Goal: Submit feedback/report problem: Leave review/rating

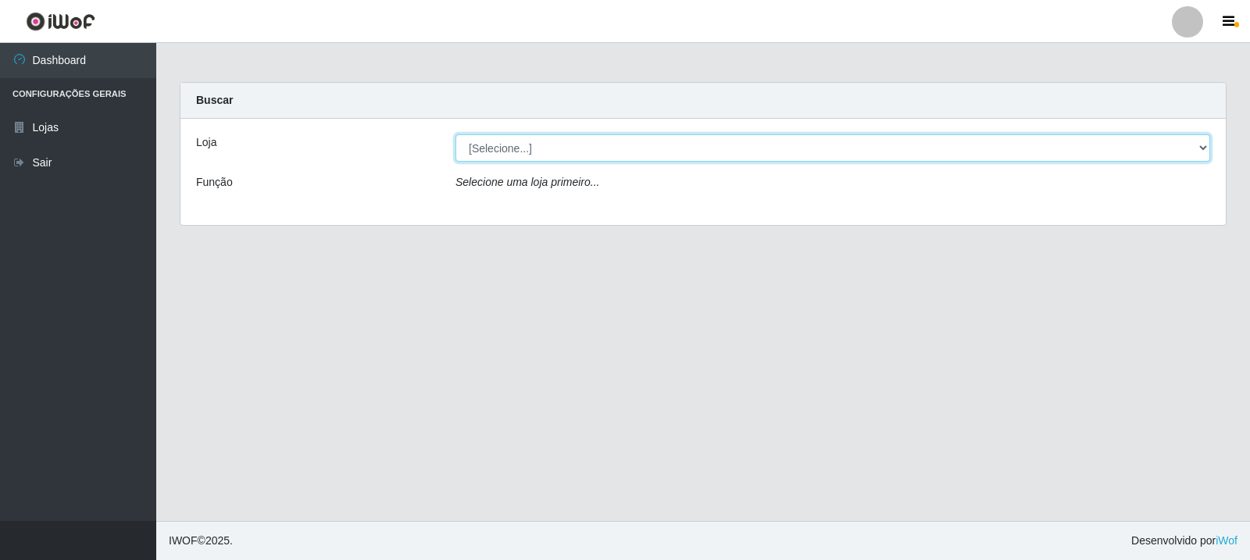
click at [679, 148] on select "[Selecione...] Rede Compras Supermercados - LOJA 3" at bounding box center [833, 147] width 755 height 27
select select "162"
click at [456, 134] on select "[Selecione...] Rede Compras Supermercados - LOJA 3" at bounding box center [833, 147] width 755 height 27
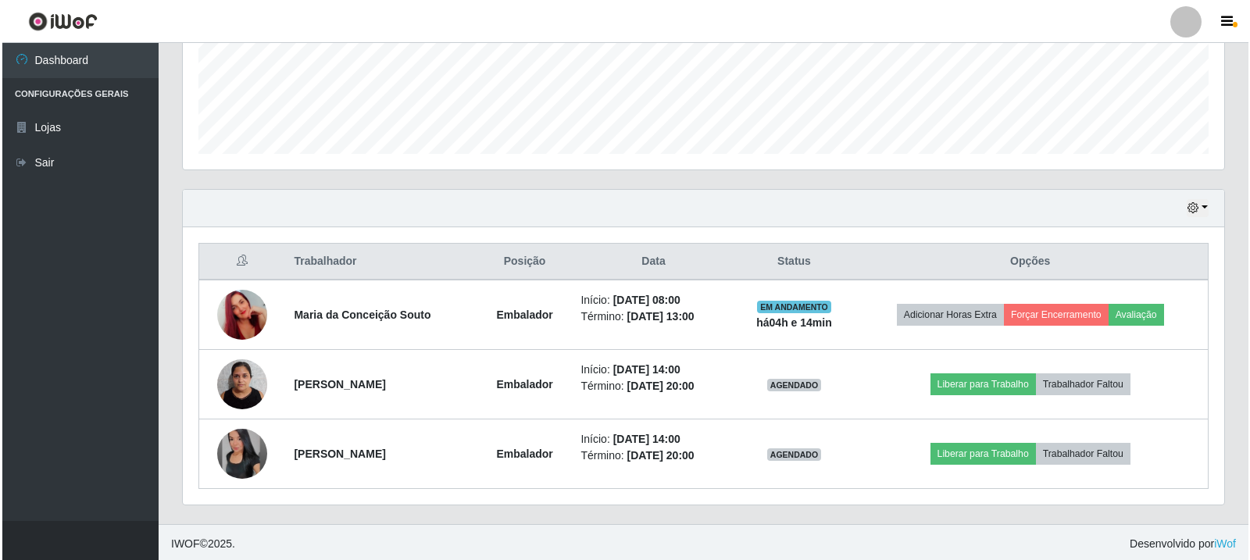
scroll to position [408, 0]
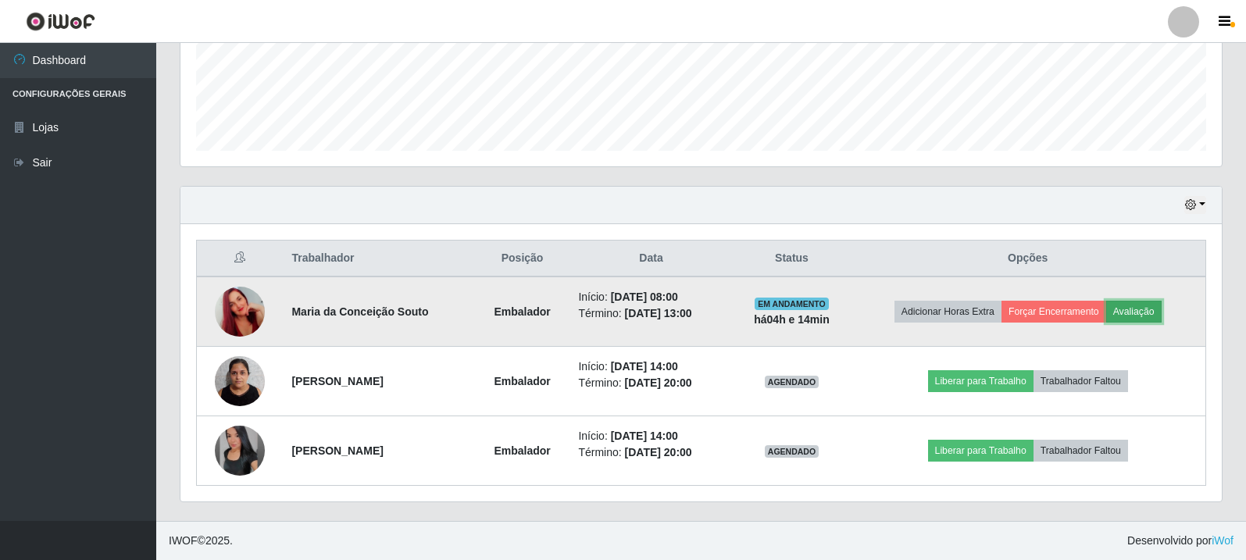
click at [1151, 314] on button "Avaliação" at bounding box center [1134, 312] width 55 height 22
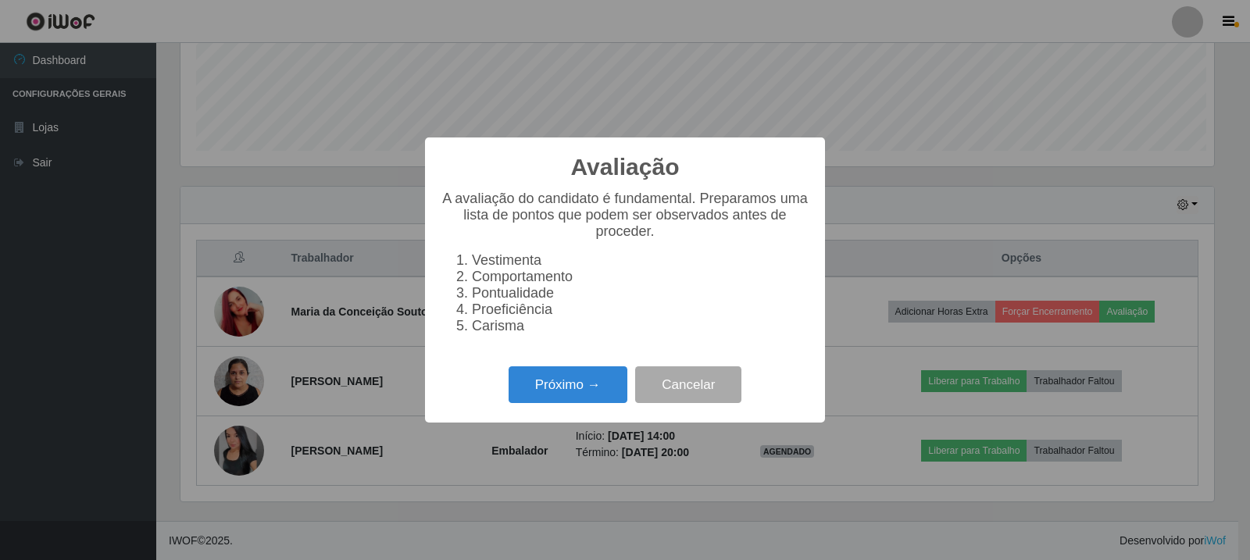
scroll to position [324, 1034]
click at [551, 387] on button "Próximo →" at bounding box center [568, 385] width 119 height 37
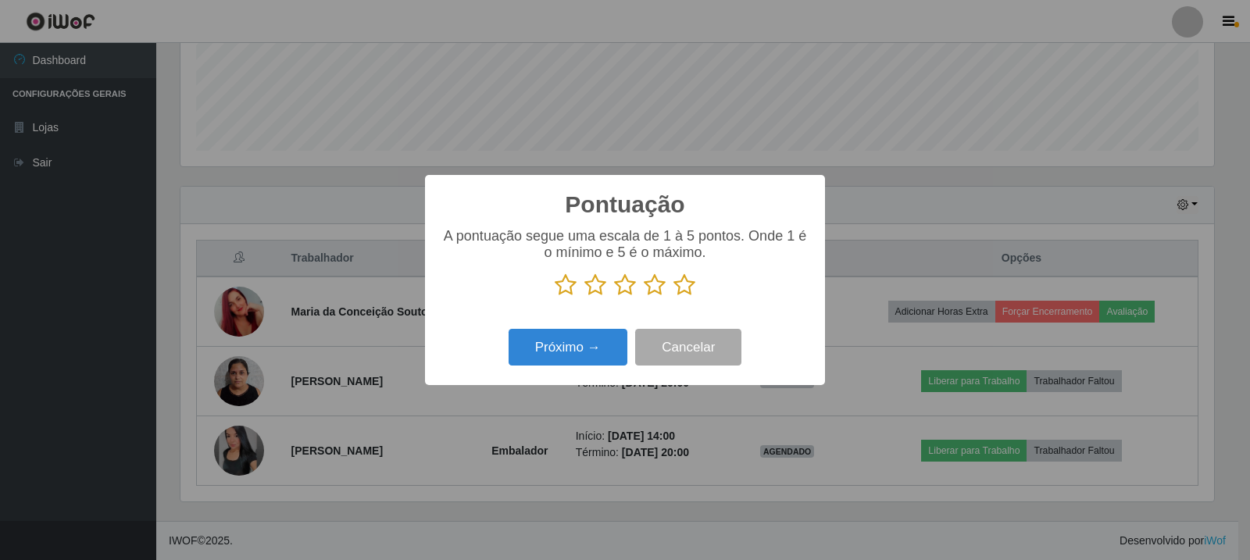
click at [699, 288] on p at bounding box center [625, 285] width 369 height 23
click at [681, 282] on icon at bounding box center [685, 285] width 22 height 23
click at [674, 297] on input "radio" at bounding box center [674, 297] width 0 height 0
click at [596, 342] on button "Próximo →" at bounding box center [568, 347] width 119 height 37
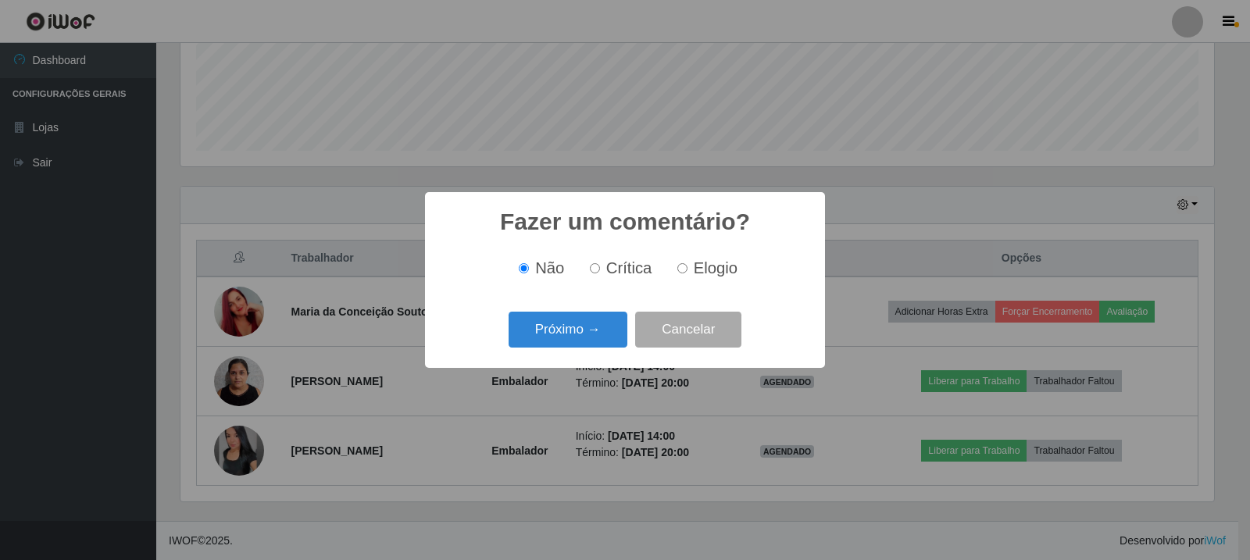
click at [678, 266] on input "Elogio" at bounding box center [683, 268] width 10 height 10
radio input "true"
click at [567, 334] on button "Próximo →" at bounding box center [568, 330] width 119 height 37
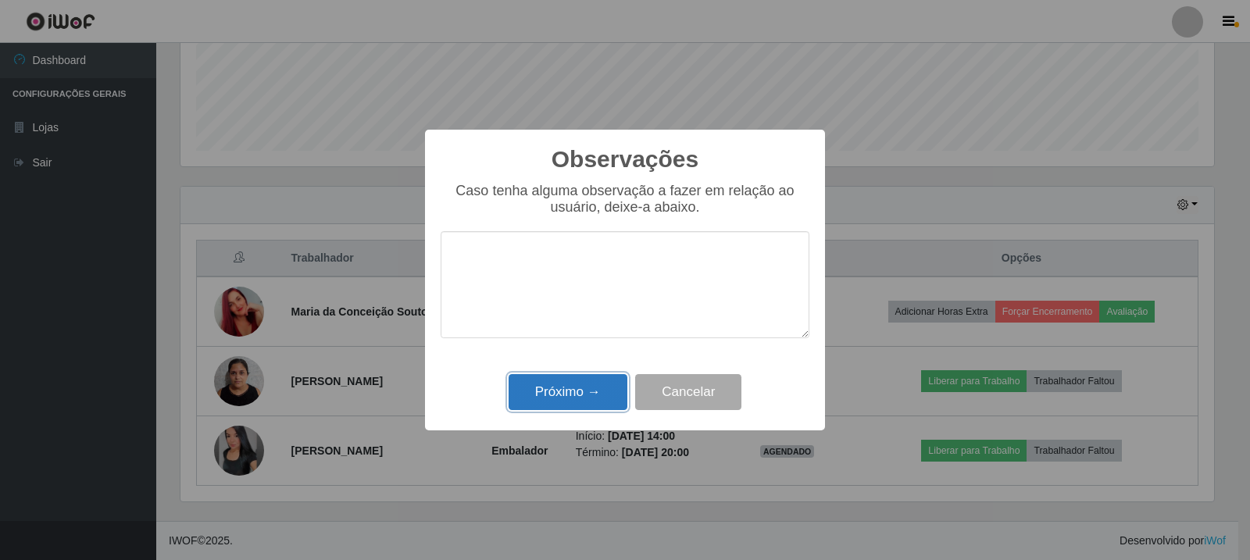
click at [568, 396] on button "Próximo →" at bounding box center [568, 392] width 119 height 37
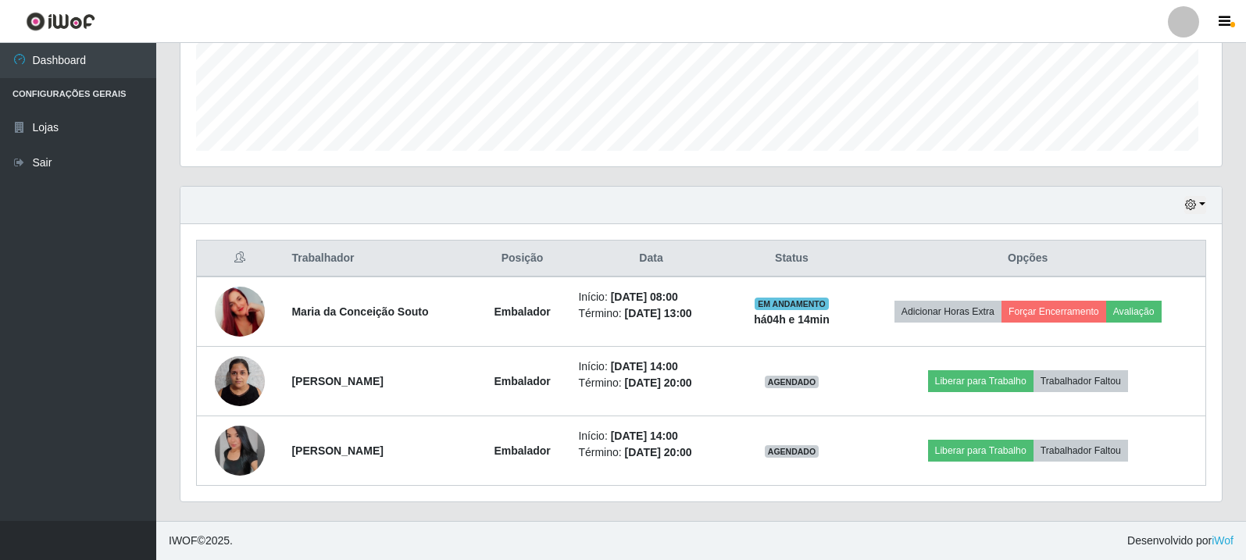
scroll to position [324, 1042]
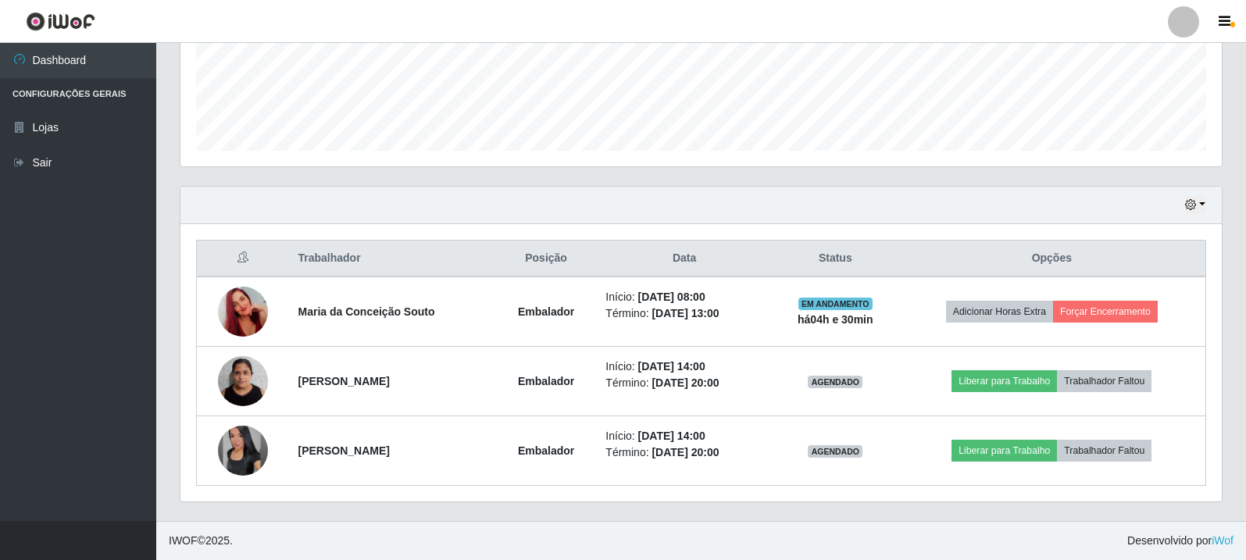
click at [186, 264] on div "Trabalhador Posição Data Status Opções Maria da Conceição Souto Embalador Iníci…" at bounding box center [702, 362] width 1042 height 277
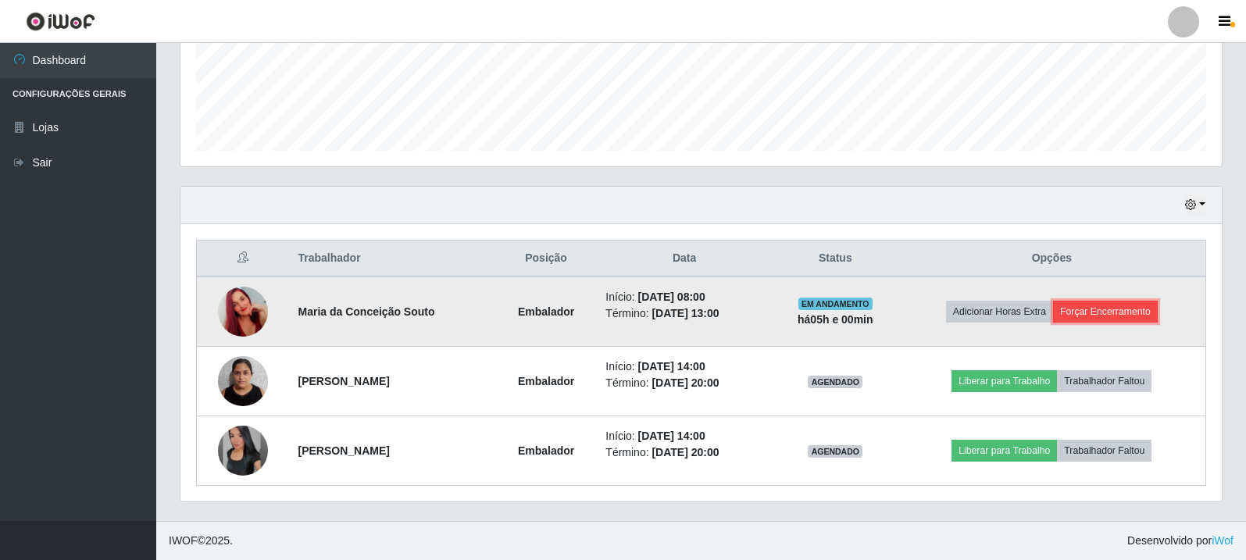
click at [1144, 313] on button "Forçar Encerramento" at bounding box center [1105, 312] width 105 height 22
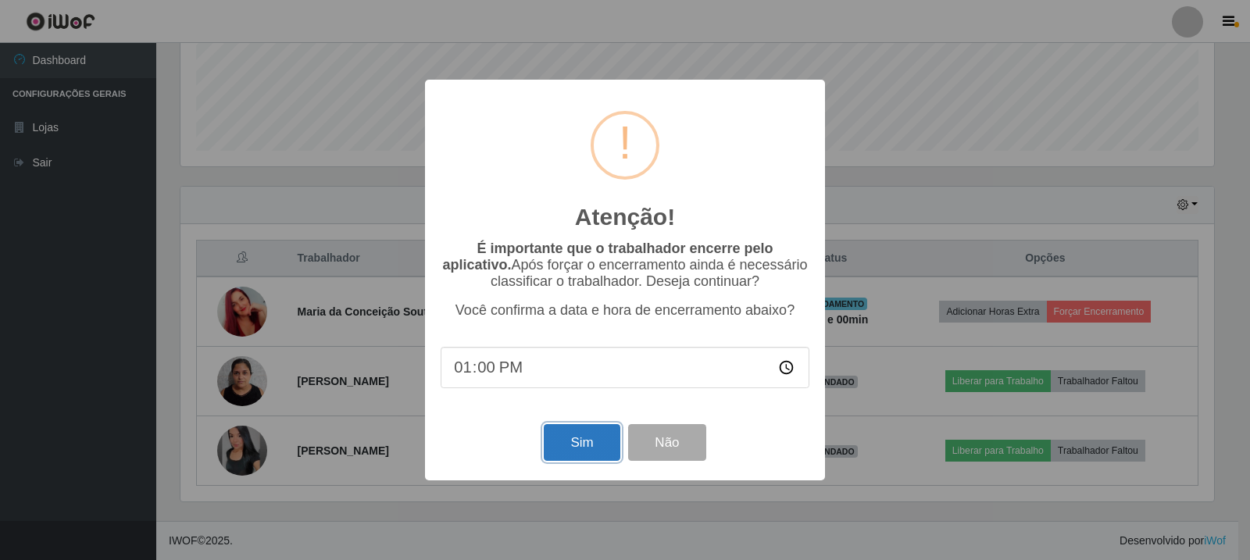
click at [588, 454] on button "Sim" at bounding box center [582, 442] width 76 height 37
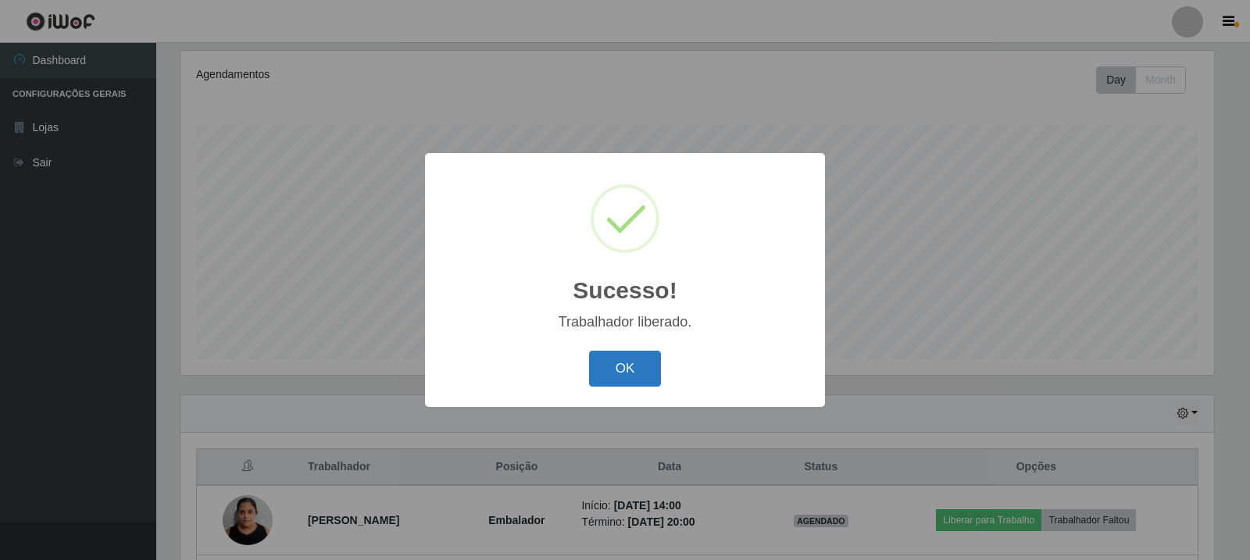
click at [632, 373] on button "OK" at bounding box center [625, 369] width 73 height 37
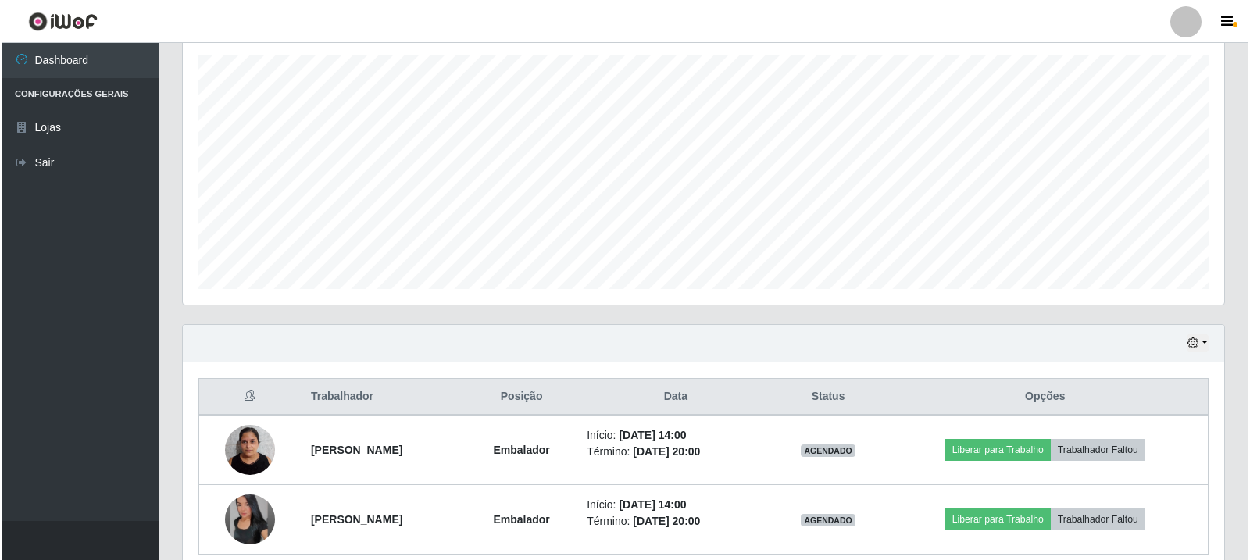
scroll to position [338, 0]
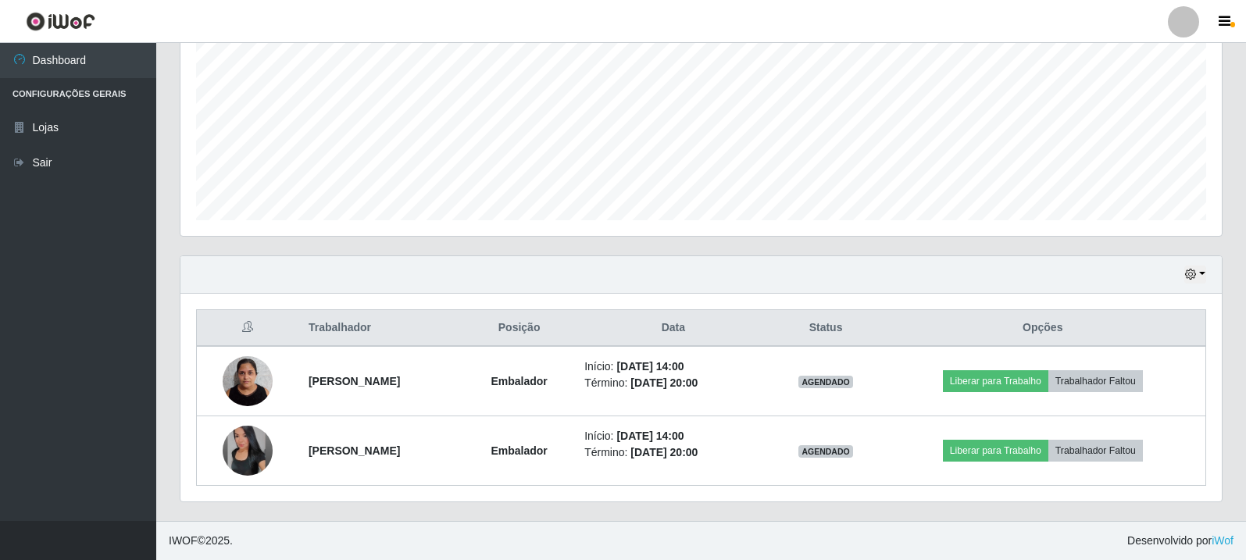
click at [1236, 187] on div "Carregando... Buscar Recarregando em 8 segundos... Loja [Selecione...] Rede Com…" at bounding box center [701, 133] width 1090 height 778
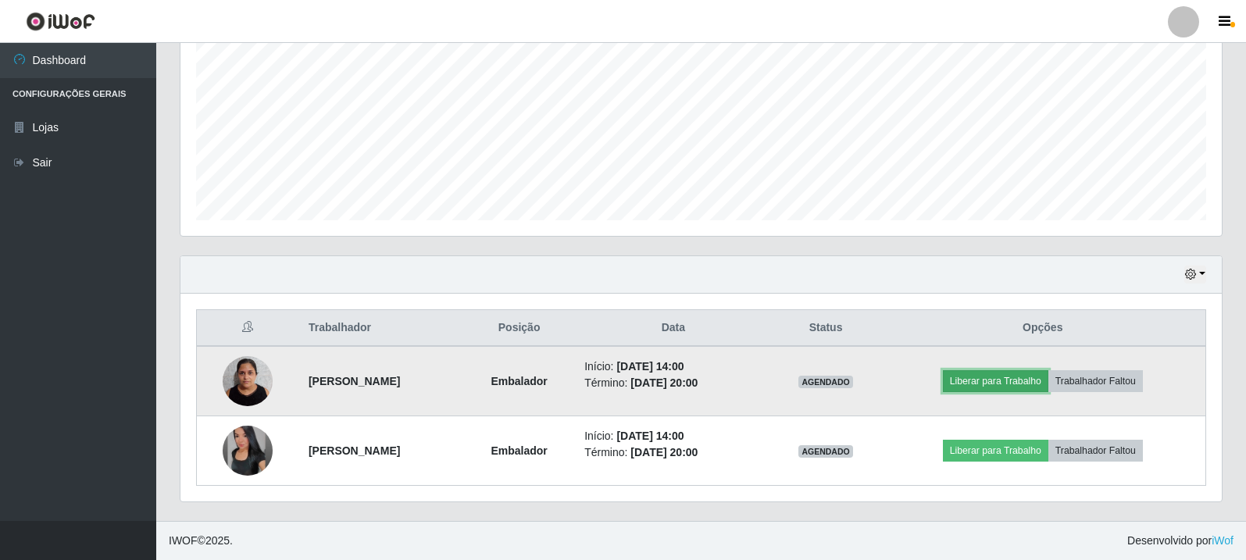
click at [1027, 385] on button "Liberar para Trabalho" at bounding box center [996, 381] width 106 height 22
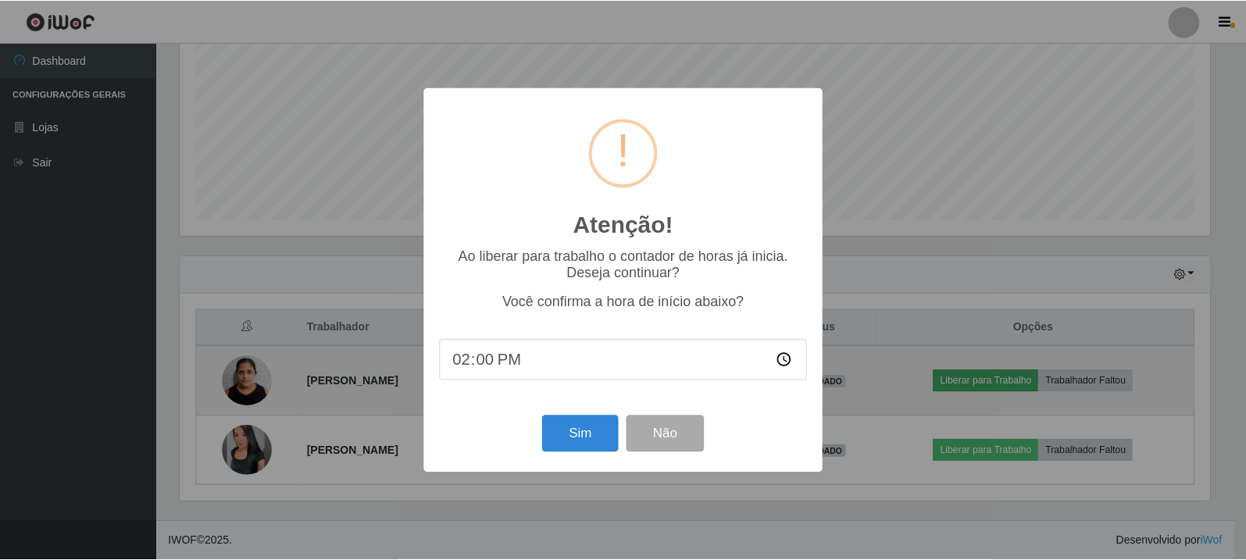
scroll to position [324, 1034]
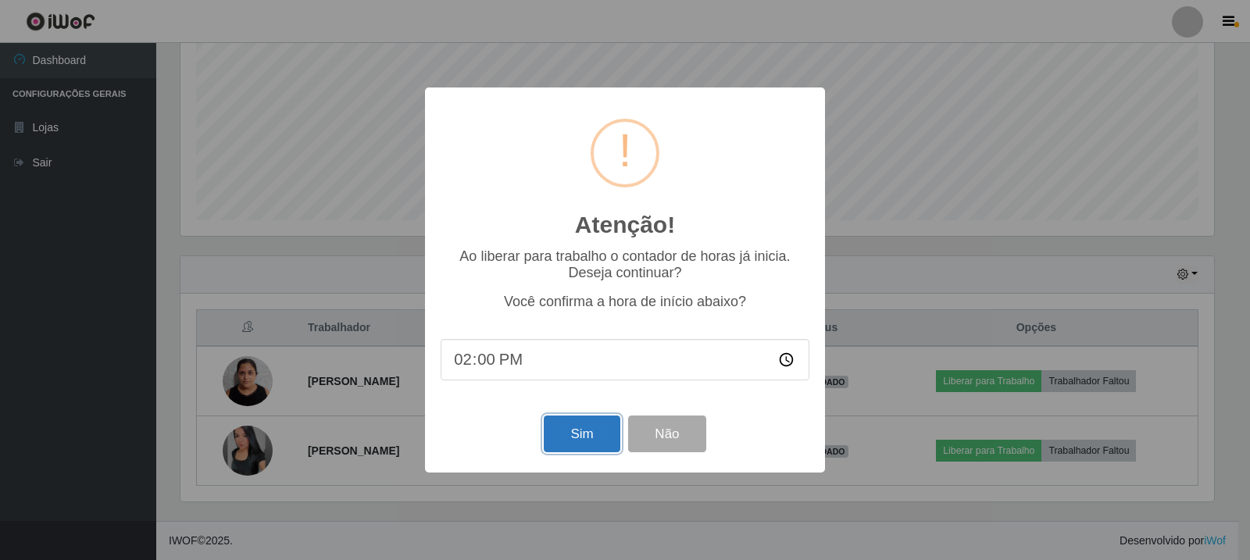
click at [579, 441] on button "Sim" at bounding box center [582, 434] width 76 height 37
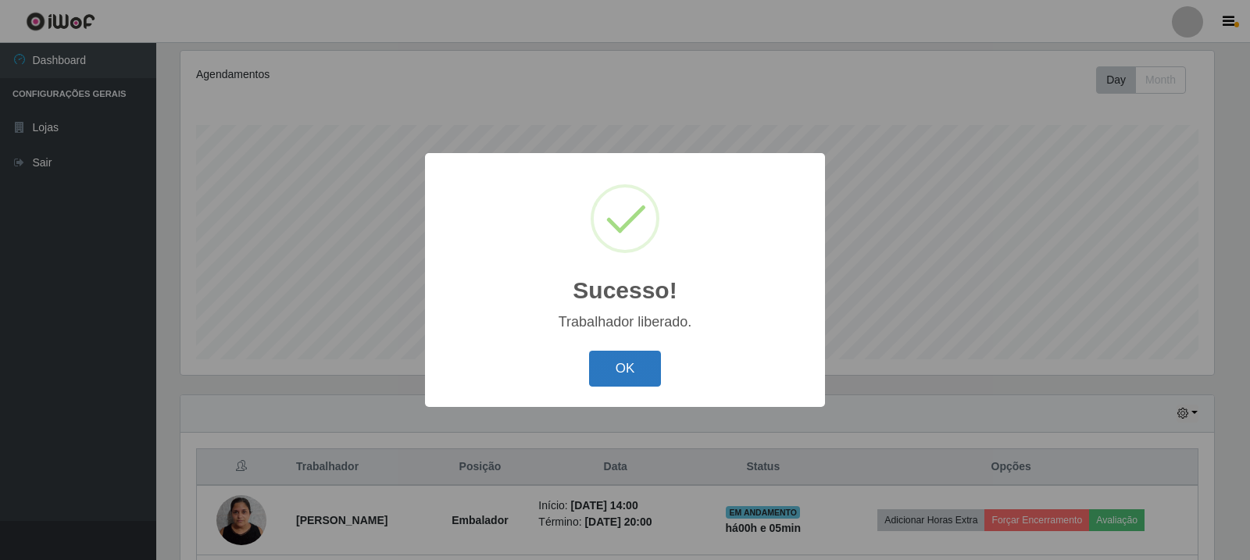
click at [628, 370] on button "OK" at bounding box center [625, 369] width 73 height 37
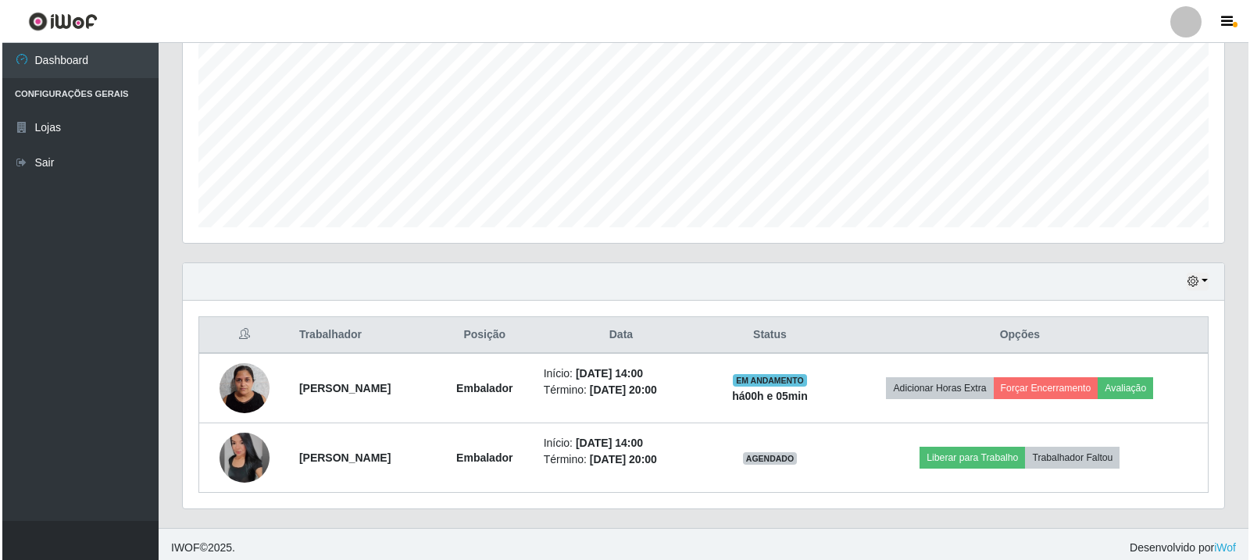
scroll to position [338, 0]
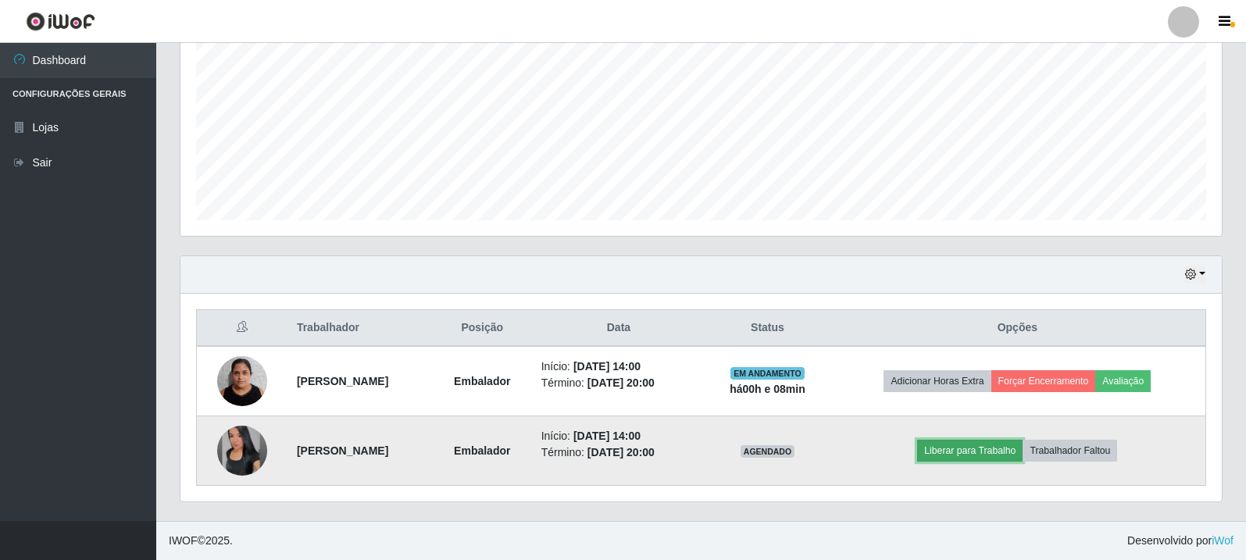
click at [978, 453] on button "Liberar para Trabalho" at bounding box center [970, 451] width 106 height 22
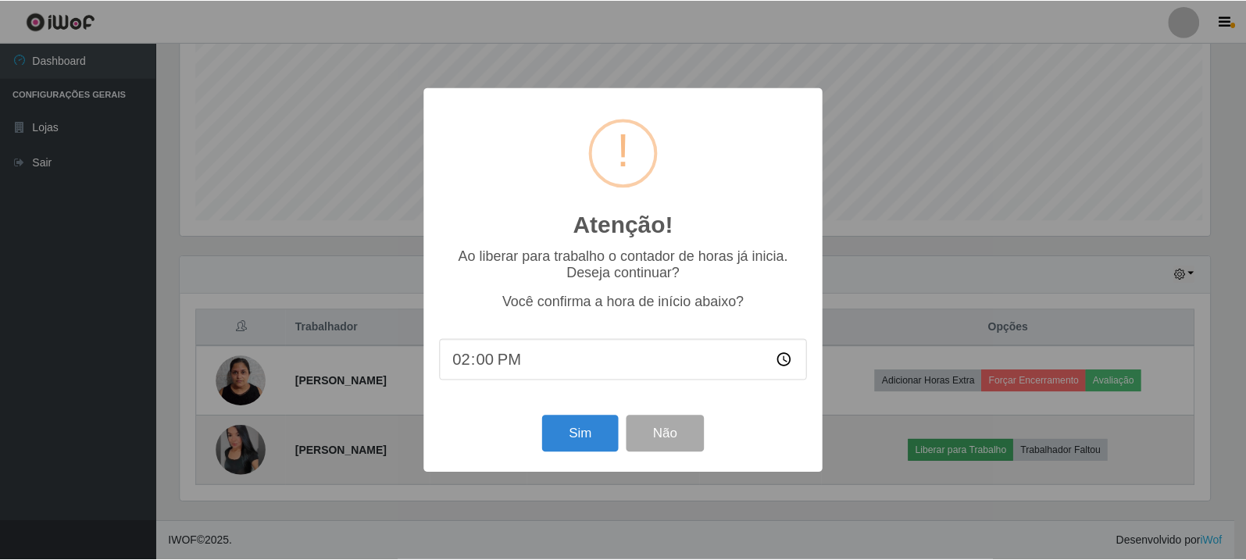
scroll to position [324, 1034]
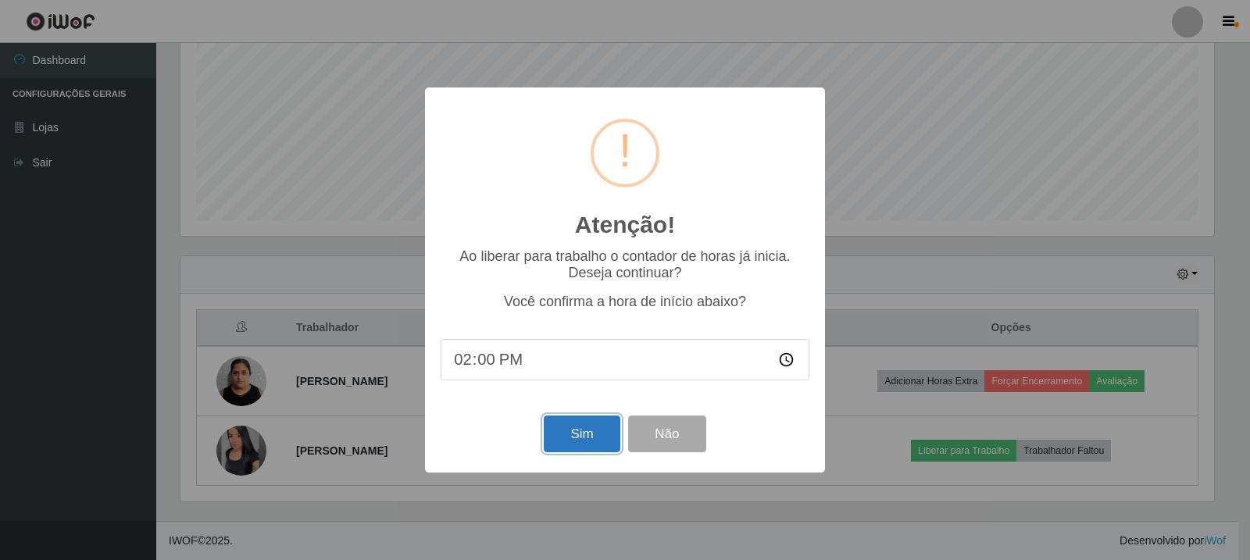
click at [588, 424] on button "Sim" at bounding box center [582, 434] width 76 height 37
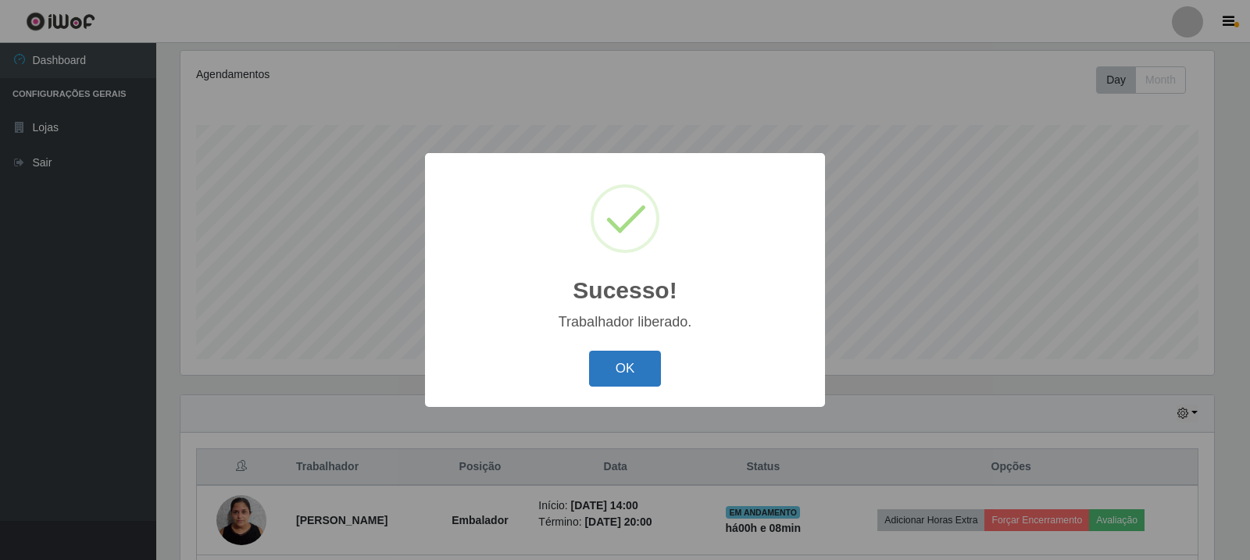
click at [625, 365] on button "OK" at bounding box center [625, 369] width 73 height 37
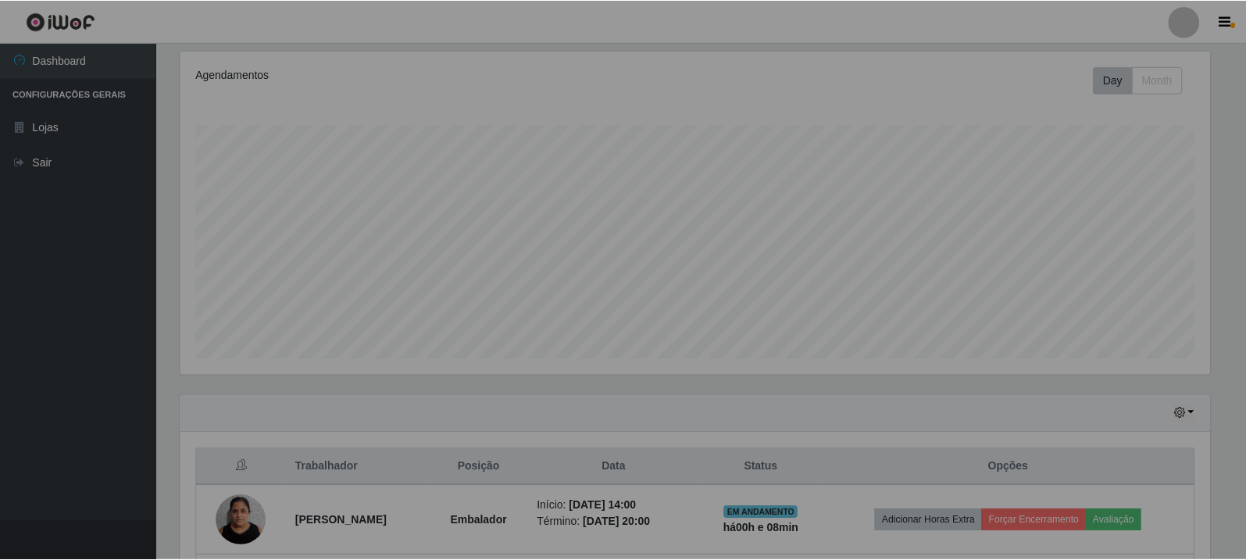
scroll to position [324, 1042]
